Goal: Transaction & Acquisition: Purchase product/service

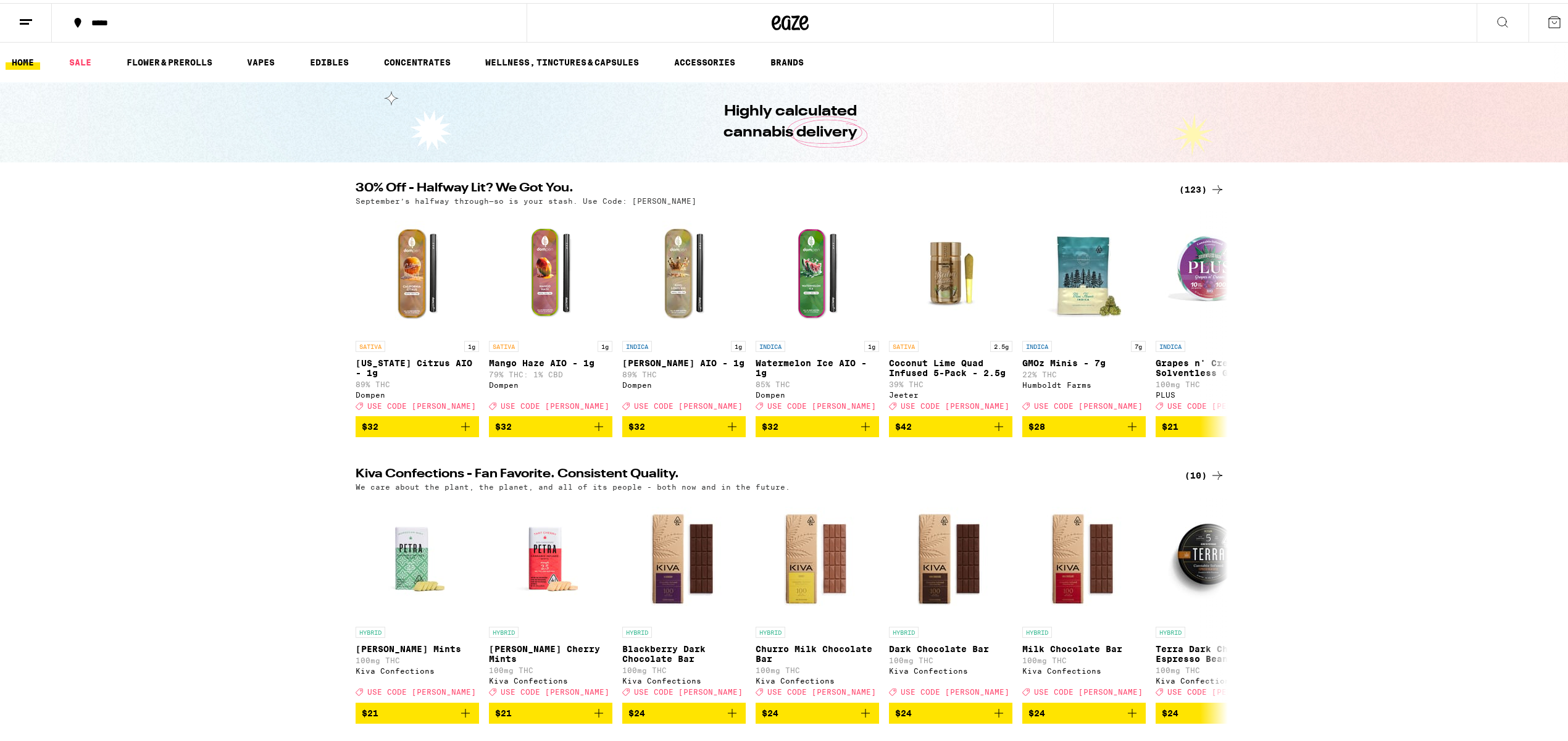
click at [1495, 23] on icon at bounding box center [1502, 19] width 15 height 15
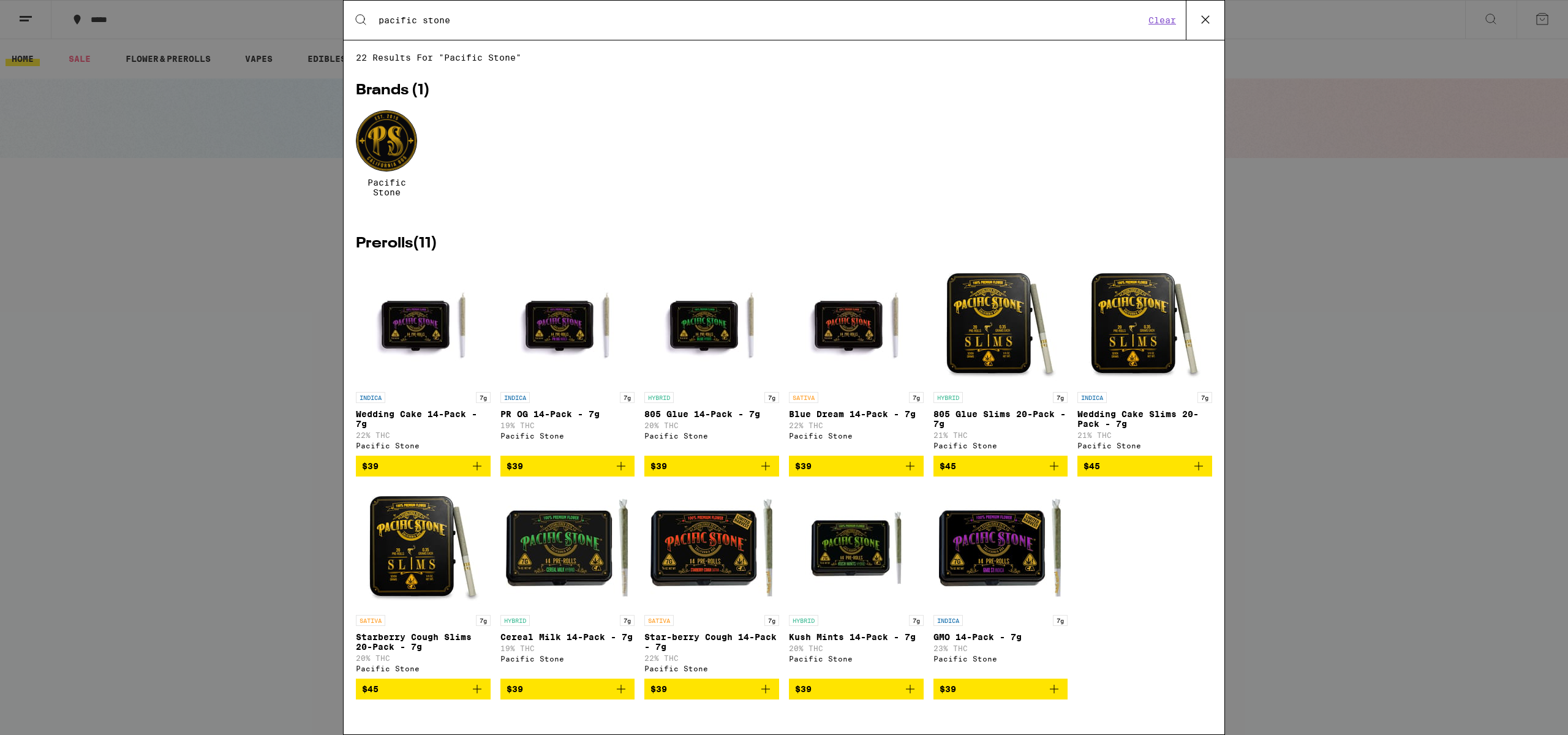
type input "pacific stone"
click at [392, 152] on div at bounding box center [387, 141] width 62 height 62
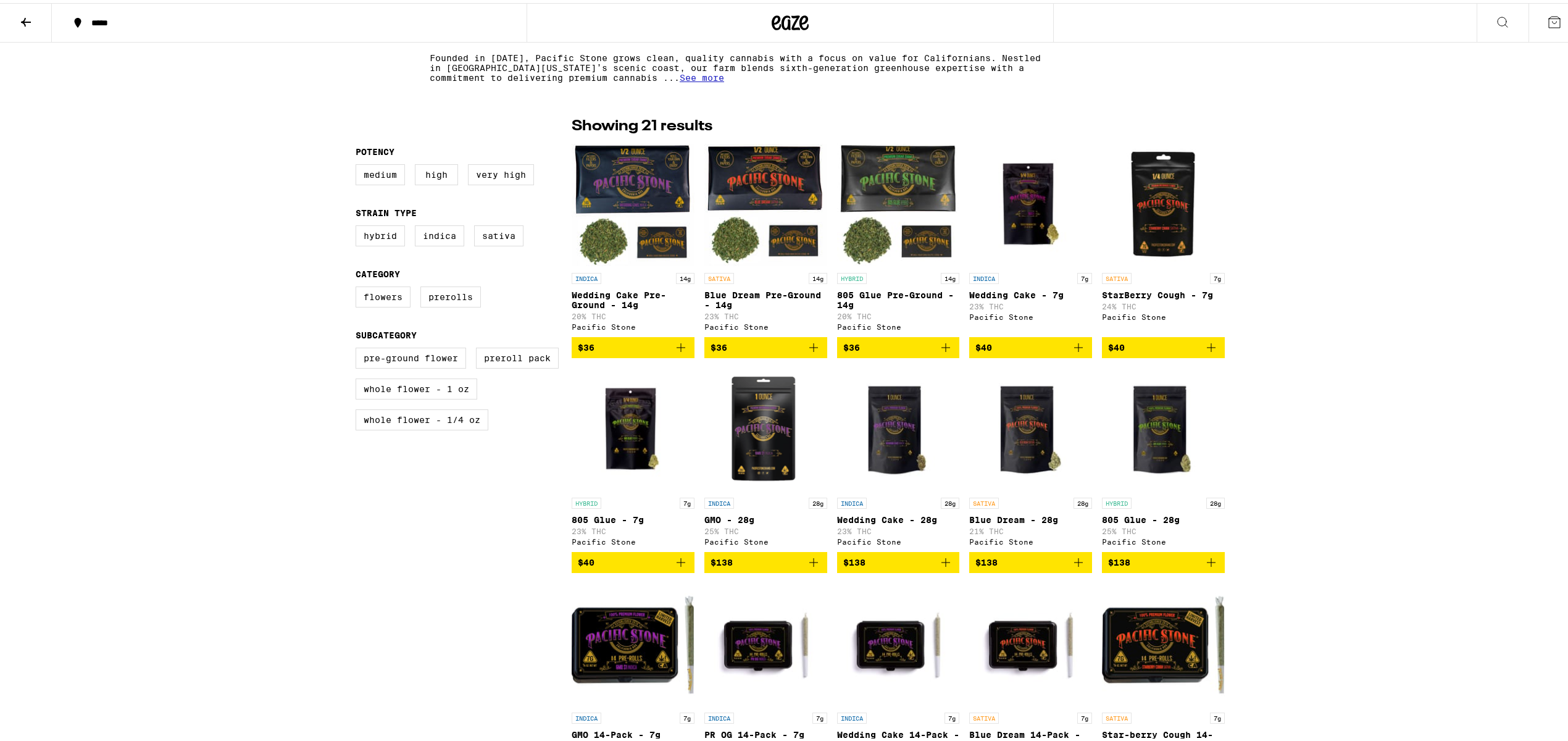
scroll to position [253, 0]
